Goal: Find contact information: Find contact information

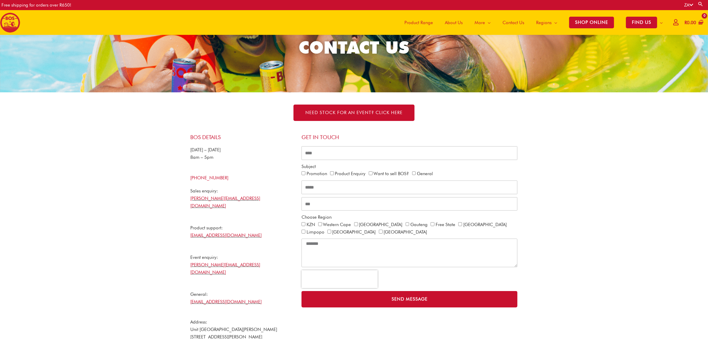
scroll to position [72, 0]
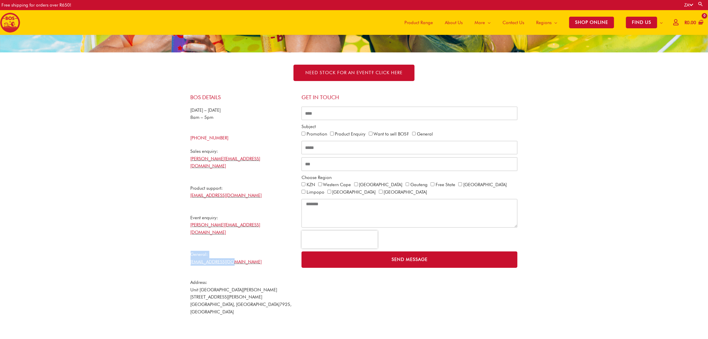
drag, startPoint x: 231, startPoint y: 250, endPoint x: 184, endPoint y: 237, distance: 48.9
click at [184, 237] on section "BOS Details Monday – Friday 8am – 5pm +27 21 465 9989 Sales enquiry: nicholas@b…" at bounding box center [354, 222] width 708 height 277
click at [252, 236] on p "Sales enquiry: nicholas@bosbrands.com Product support: ops@bosbrands.com Event …" at bounding box center [243, 207] width 105 height 118
click at [308, 131] on span "Promotion" at bounding box center [316, 133] width 29 height 7
click at [320, 134] on label "Promotion" at bounding box center [317, 133] width 21 height 5
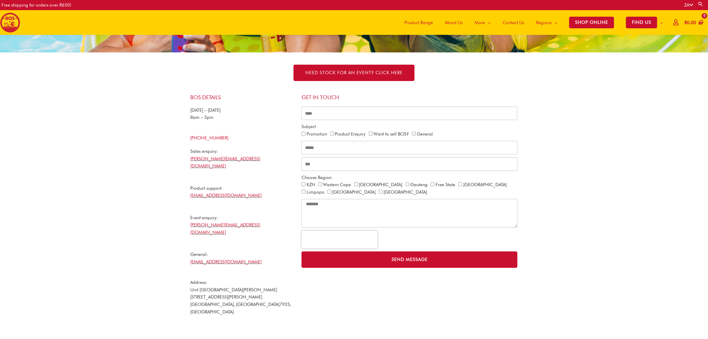
click at [348, 133] on label "Product Enquiry" at bounding box center [350, 133] width 31 height 5
click at [388, 133] on label "Want to sell BOS?" at bounding box center [391, 133] width 35 height 5
drag, startPoint x: 425, startPoint y: 132, endPoint x: 431, endPoint y: 132, distance: 6.0
click at [426, 132] on label "General" at bounding box center [425, 133] width 16 height 5
click at [450, 134] on div "Promotion Product Enquiry Want to sell BOS? General" at bounding box center [410, 133] width 216 height 7
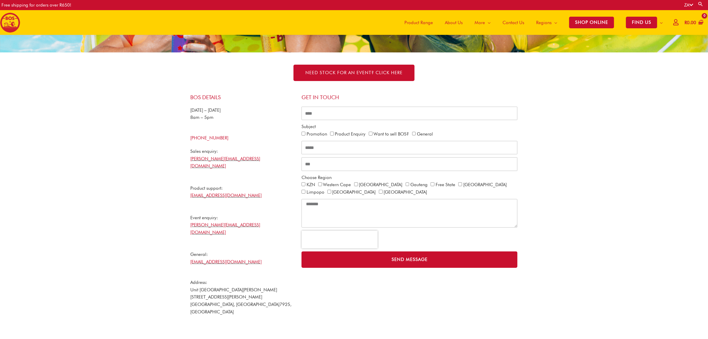
click at [415, 133] on span "General" at bounding box center [424, 133] width 24 height 7
click at [400, 133] on label "Want to sell BOS?" at bounding box center [391, 133] width 35 height 5
click at [381, 133] on label "Want to sell BOS?" at bounding box center [391, 133] width 35 height 5
click at [329, 134] on span "Promotion" at bounding box center [316, 133] width 29 height 7
click at [317, 132] on label "Promotion" at bounding box center [317, 133] width 21 height 5
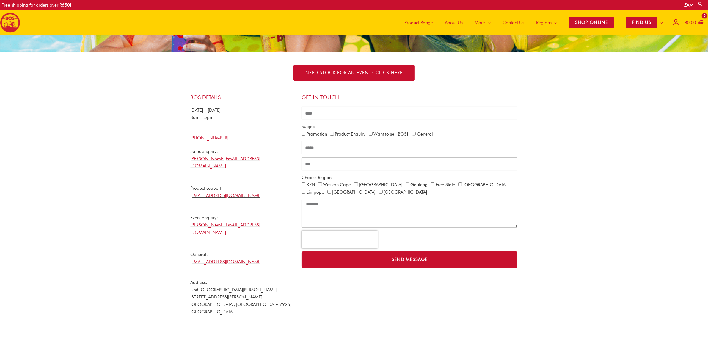
drag, startPoint x: 335, startPoint y: 134, endPoint x: 350, endPoint y: 134, distance: 14.9
click at [335, 134] on label "Product Enquiry" at bounding box center [350, 133] width 31 height 5
click at [419, 135] on label "General" at bounding box center [425, 133] width 16 height 5
